Goal: Use online tool/utility

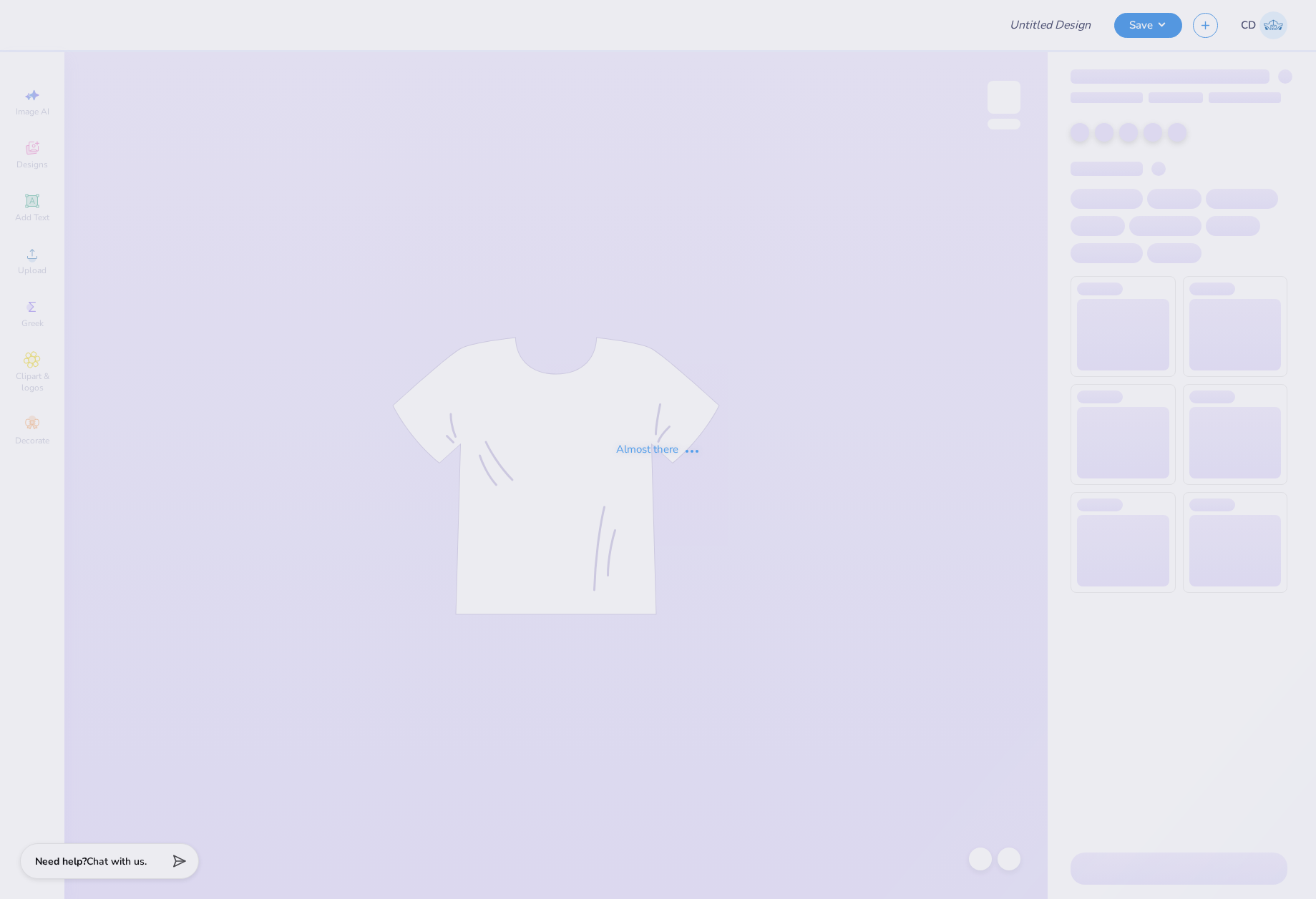
type input "[PERSON_NAME] hat"
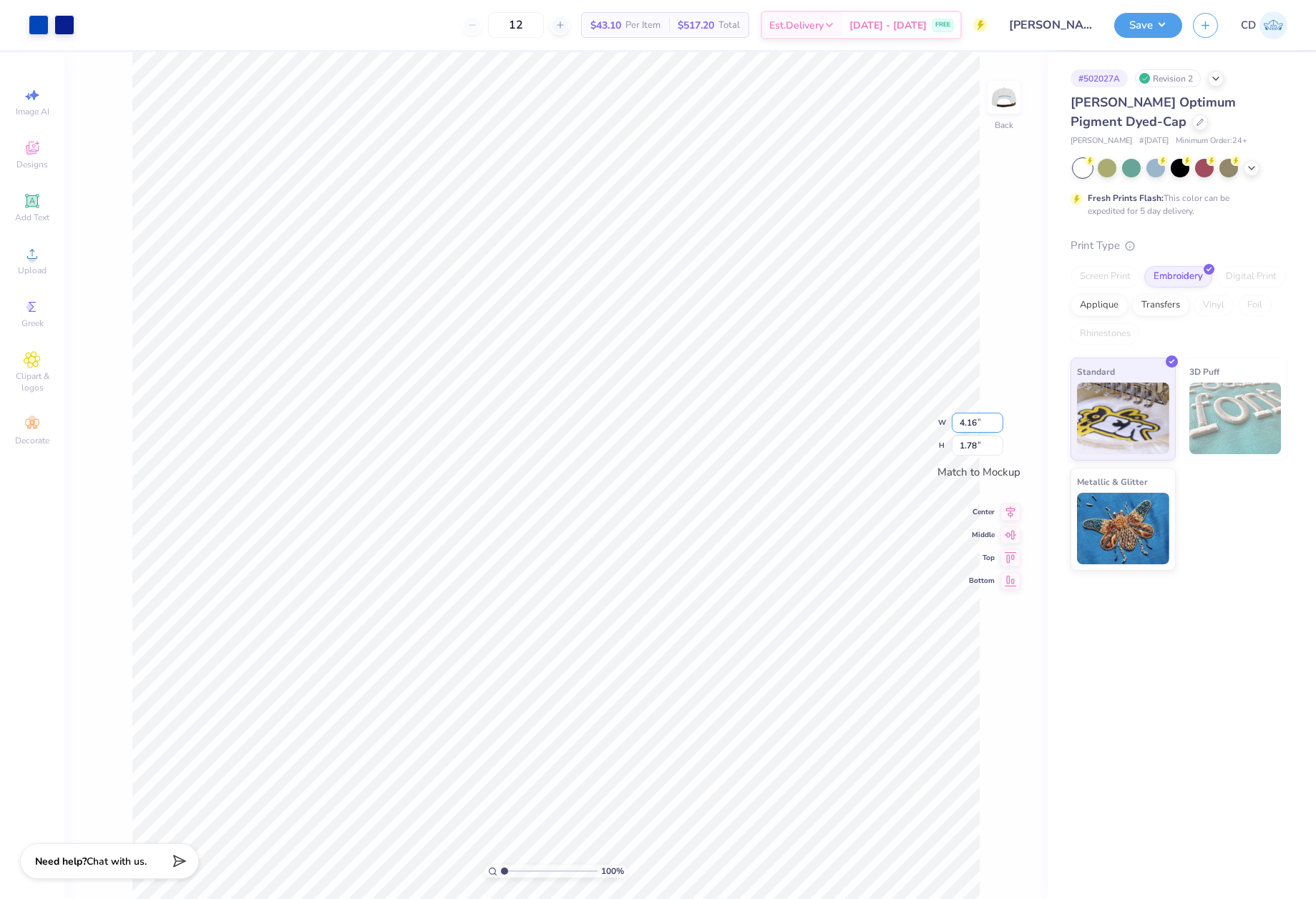
click at [949, 424] on div "100 % Back W 4.16 4.16 " H 1.78 1.78 " Match to [GEOGRAPHIC_DATA] Middle Top Bo…" at bounding box center [556, 476] width 983 height 847
drag, startPoint x: 977, startPoint y: 425, endPoint x: 958, endPoint y: 425, distance: 19.0
click at [959, 425] on input "4.16" at bounding box center [977, 422] width 51 height 20
type input "4.68"
type input "2.00"
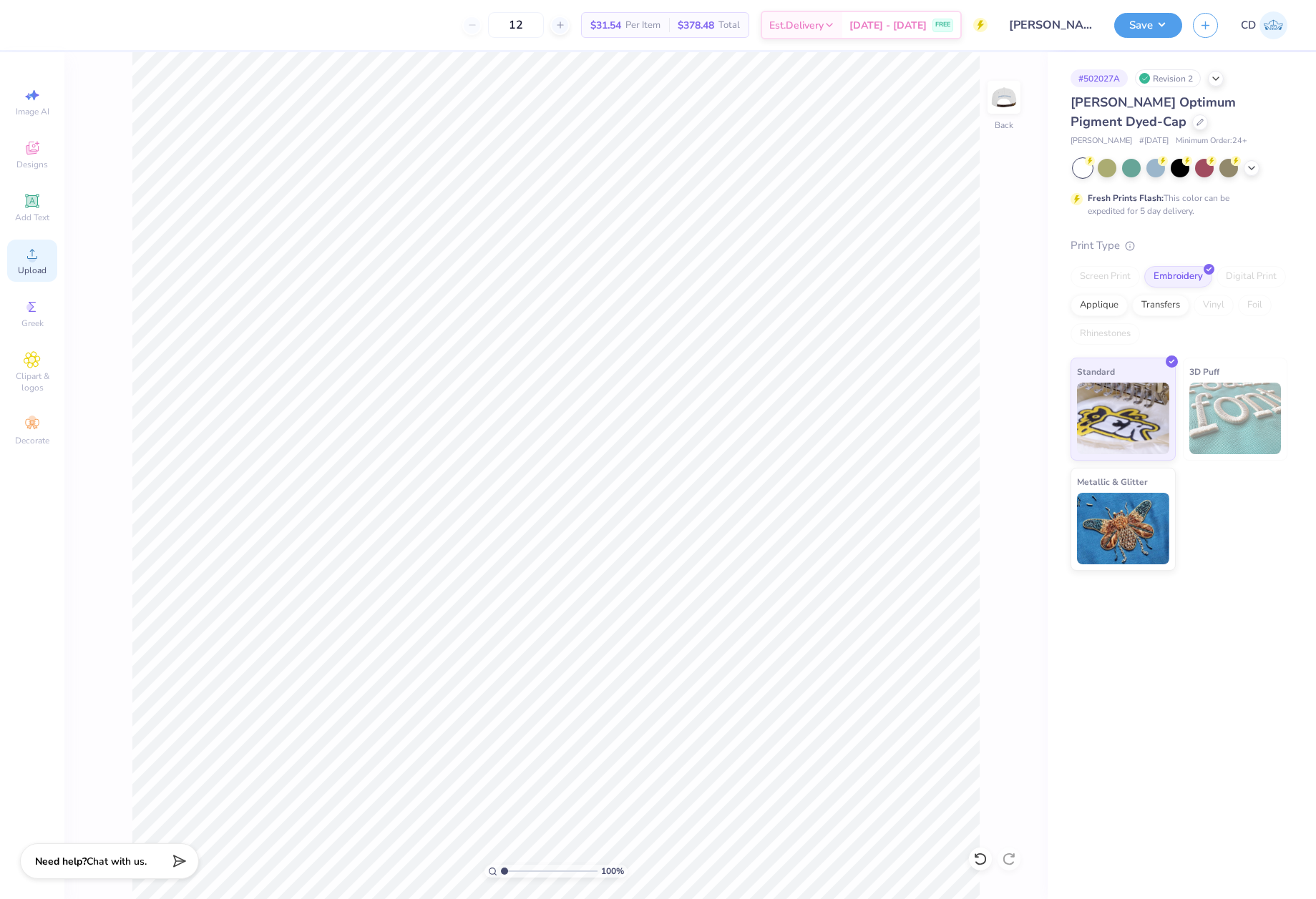
click at [31, 254] on icon at bounding box center [32, 254] width 17 height 17
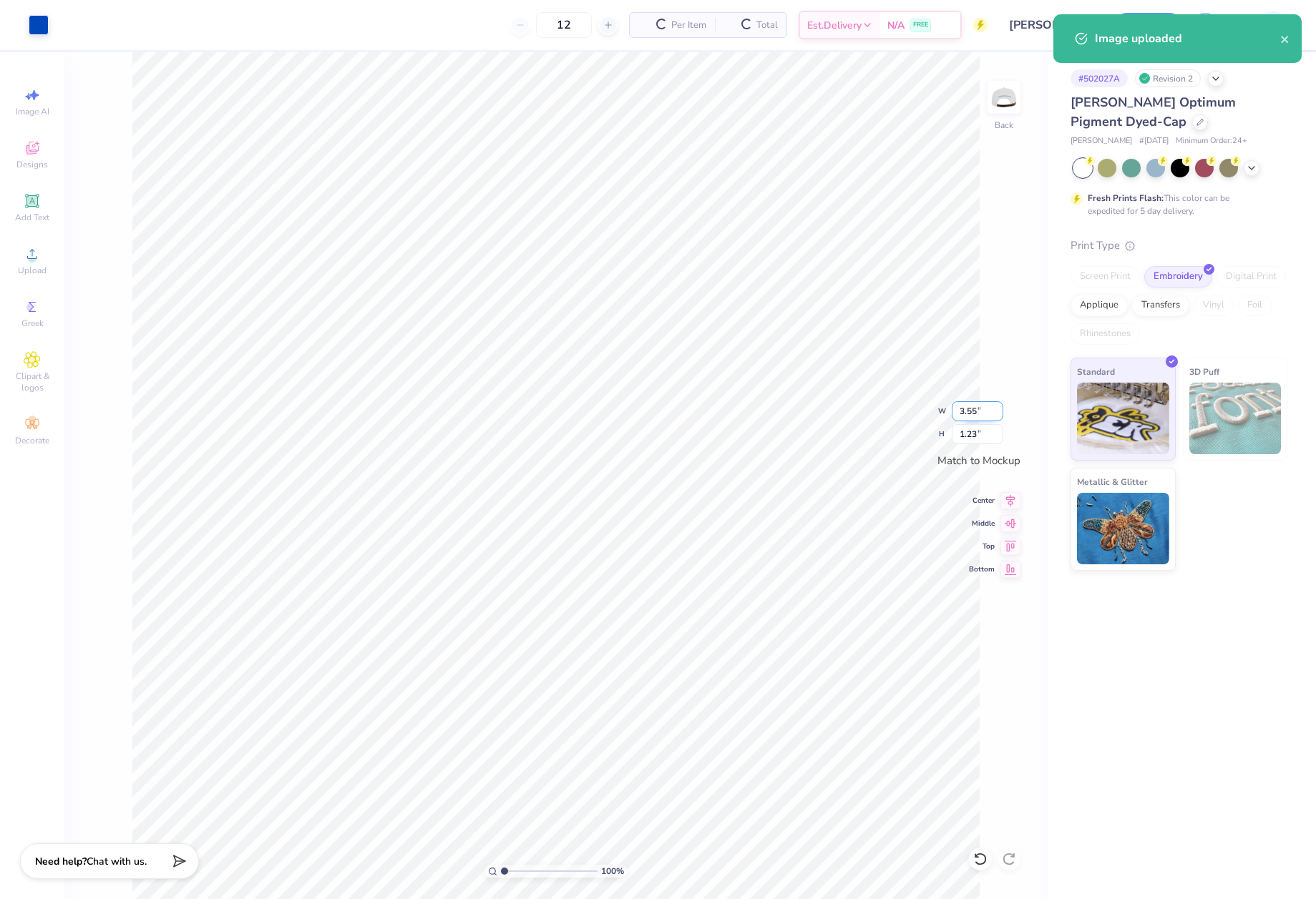
drag, startPoint x: 965, startPoint y: 408, endPoint x: 981, endPoint y: 411, distance: 16.3
click at [981, 410] on input "3.55" at bounding box center [977, 411] width 51 height 20
click at [988, 413] on input "3.55" at bounding box center [977, 411] width 51 height 20
drag, startPoint x: 988, startPoint y: 412, endPoint x: 961, endPoint y: 409, distance: 27.2
click at [961, 409] on input "3.55" at bounding box center [977, 411] width 51 height 20
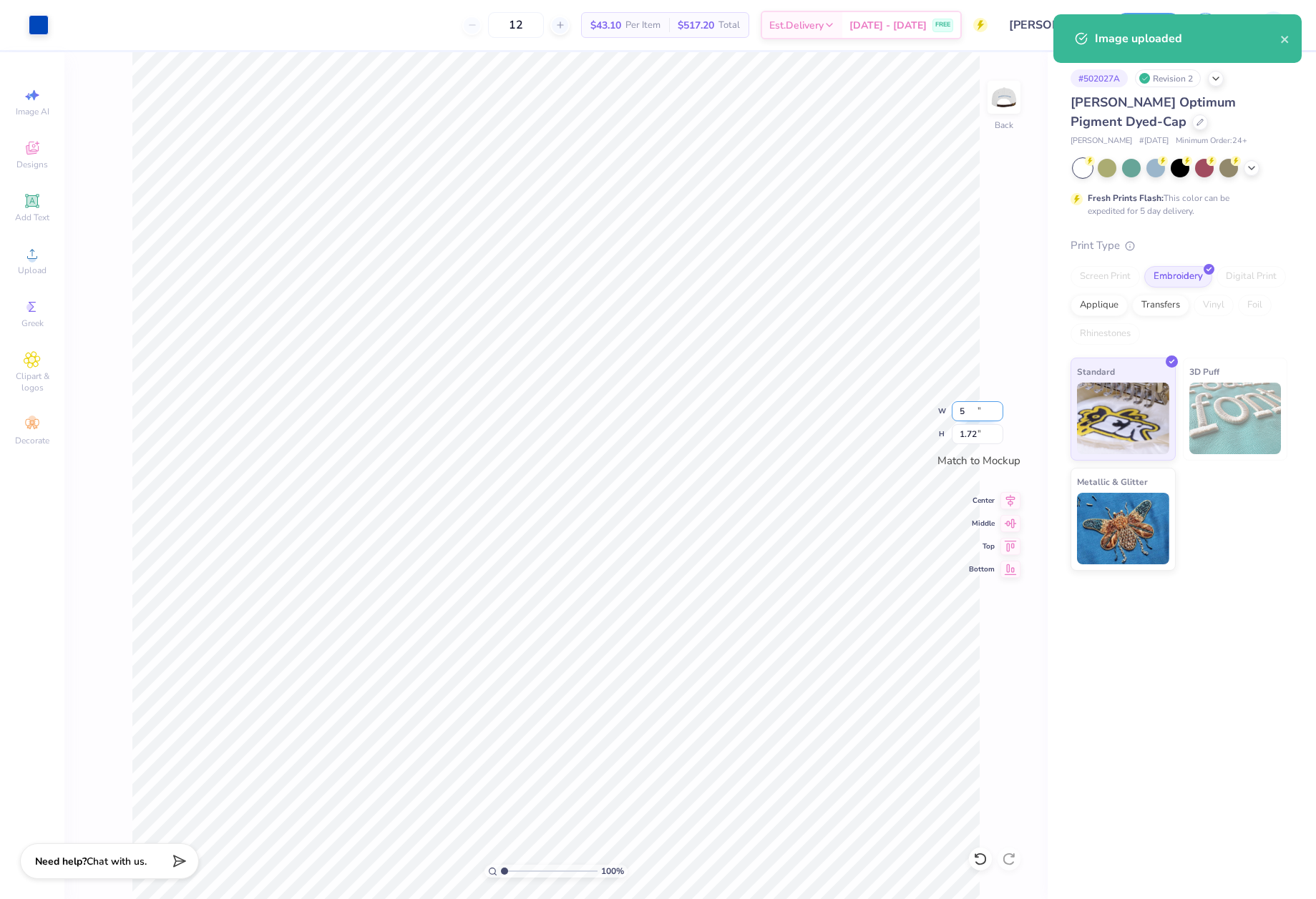
type input "4.99"
type input "1.72"
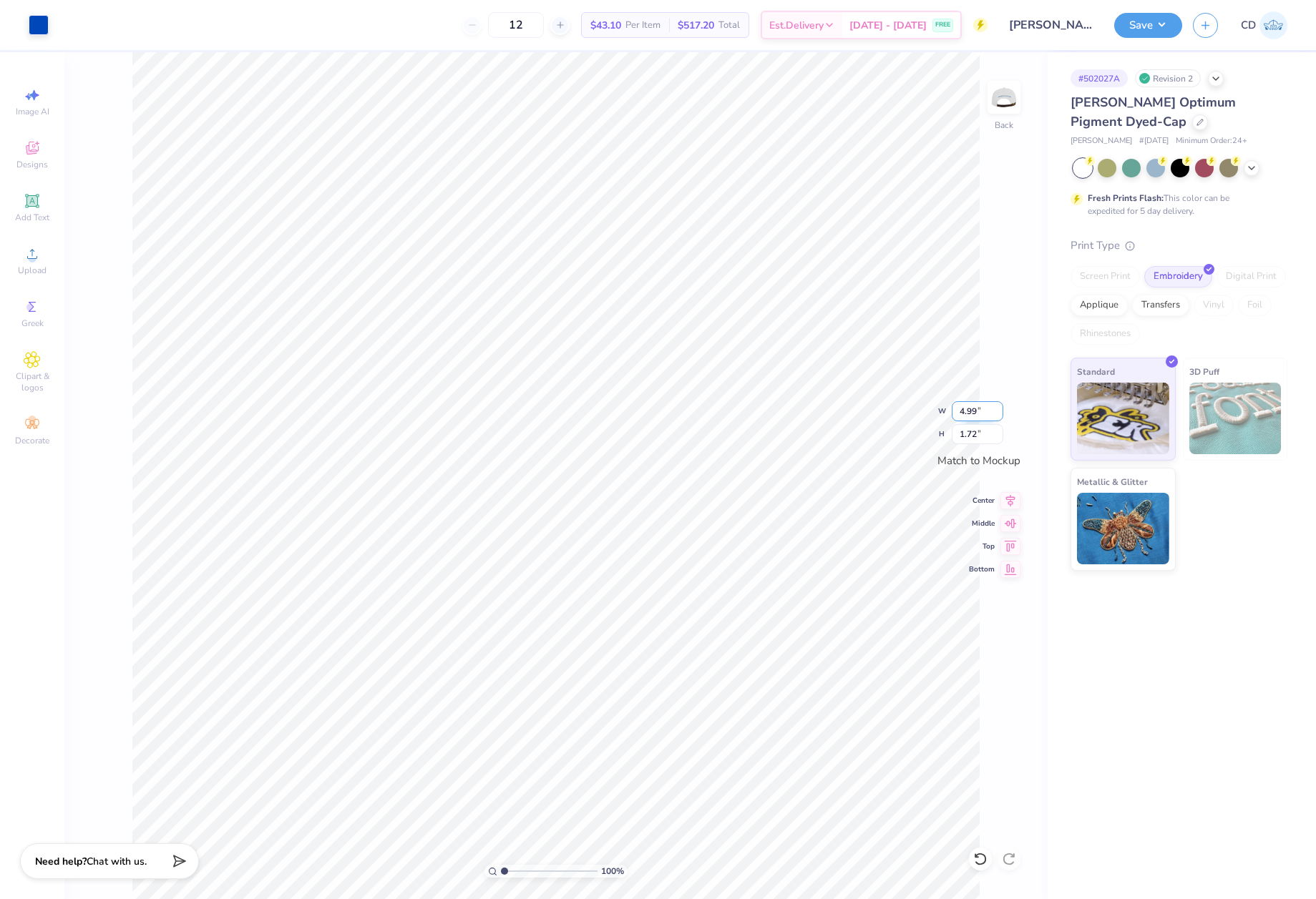
click at [998, 407] on input "4.99" at bounding box center [977, 411] width 51 height 20
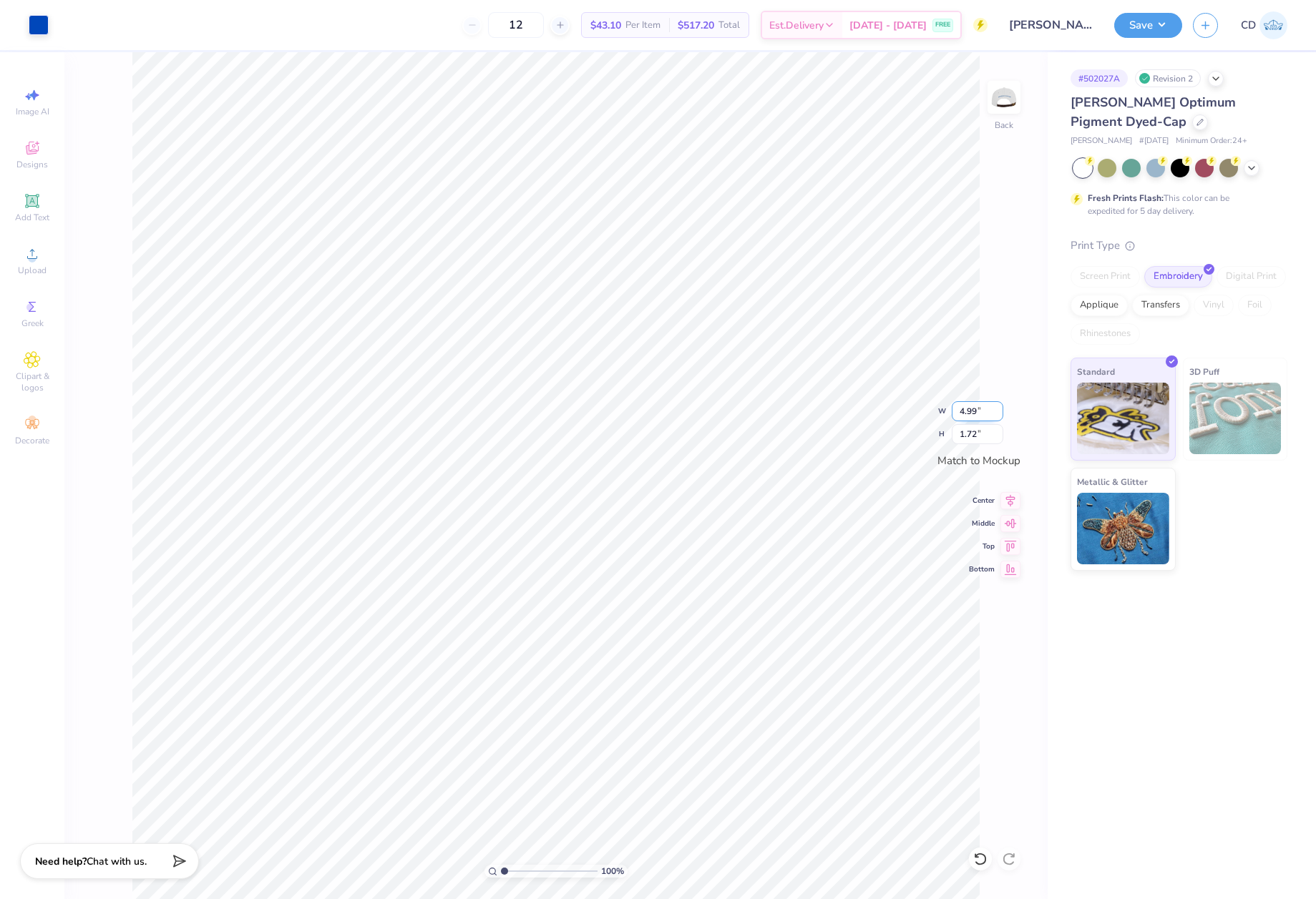
click at [998, 407] on input "4.99" at bounding box center [977, 411] width 51 height 20
